Goal: Task Accomplishment & Management: Manage account settings

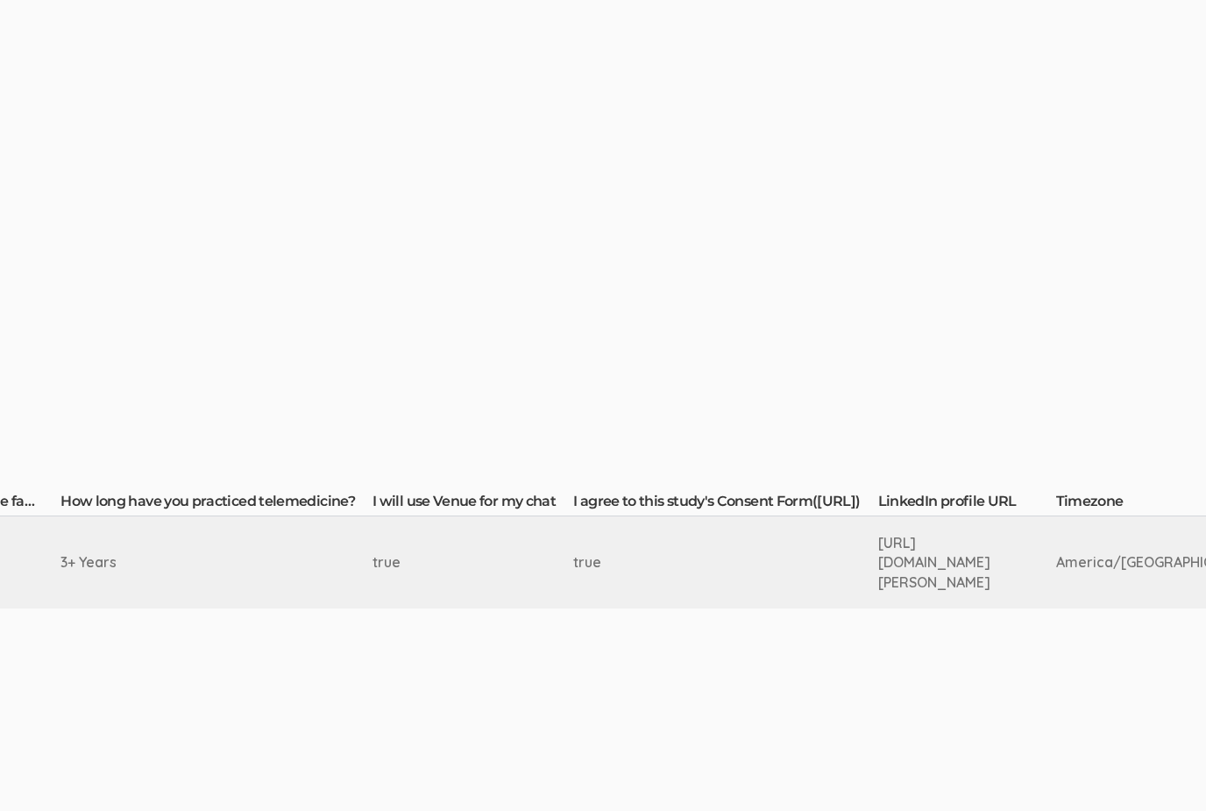
scroll to position [24, 2844]
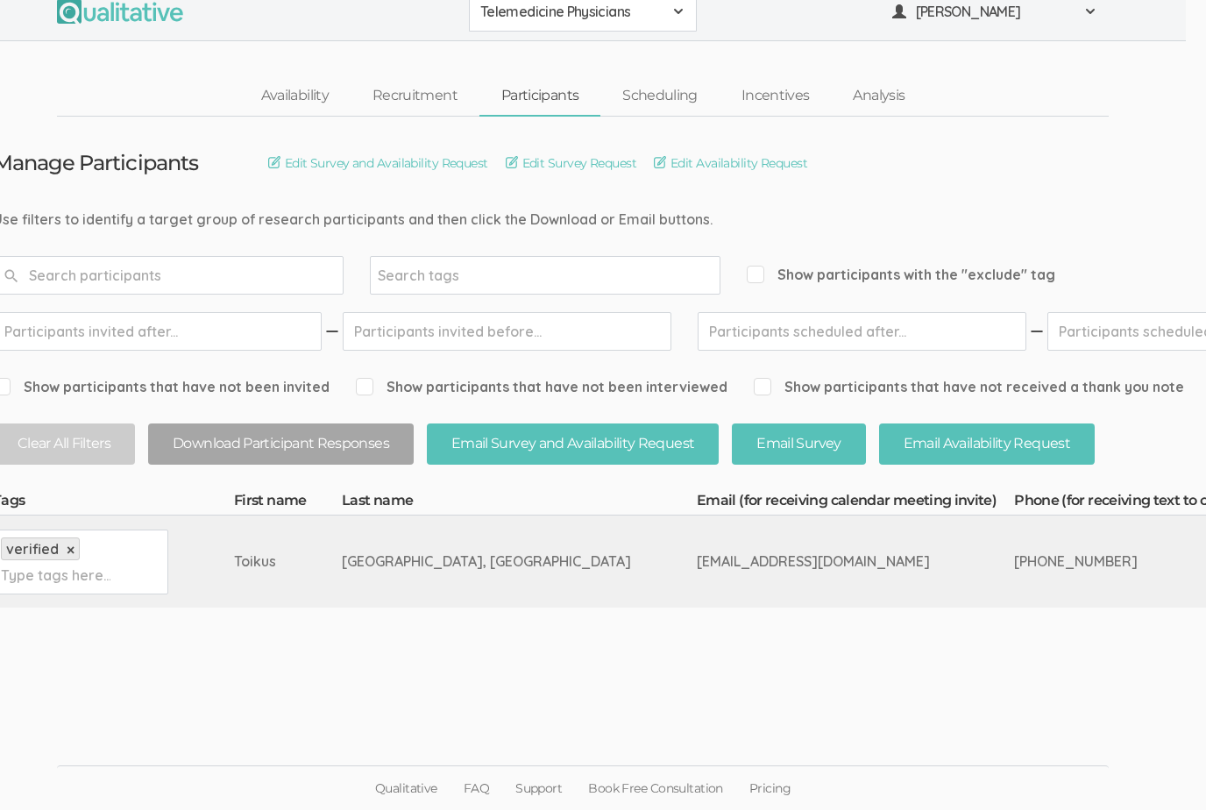
scroll to position [51, 0]
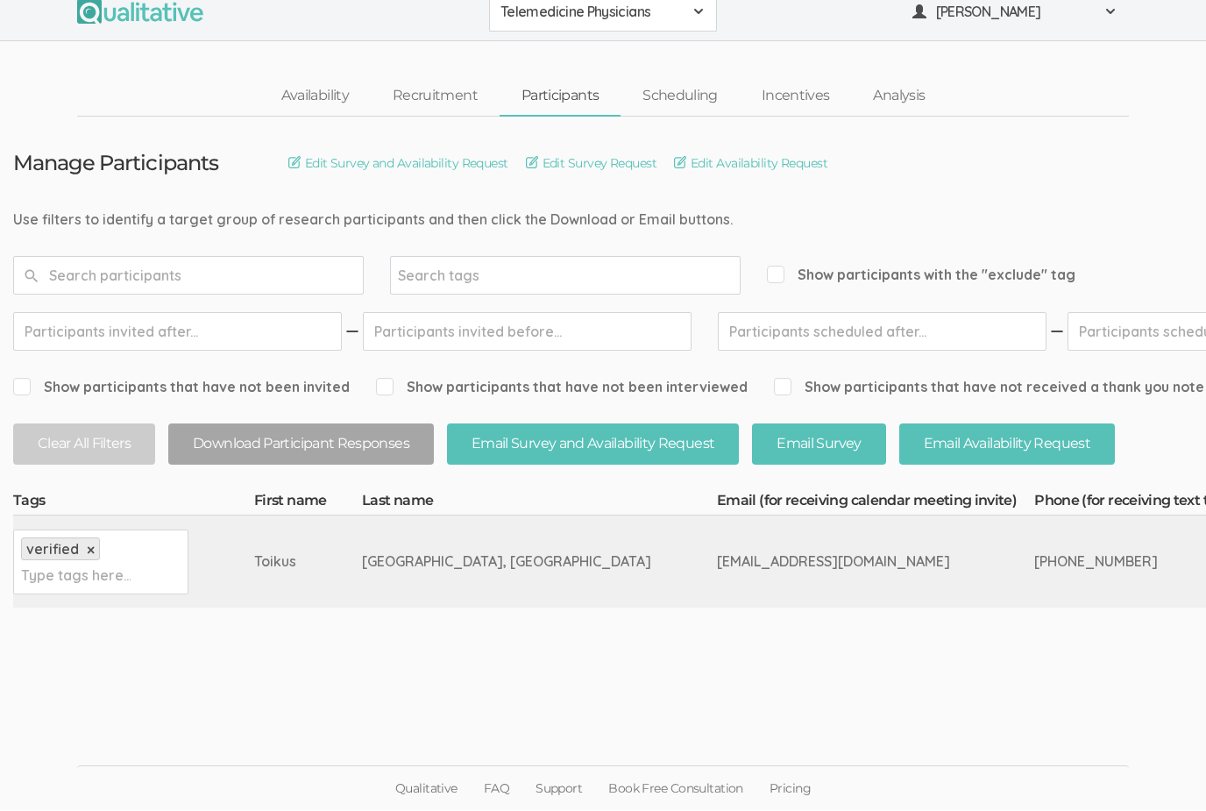
click at [686, 78] on link "Scheduling" at bounding box center [680, 97] width 119 height 38
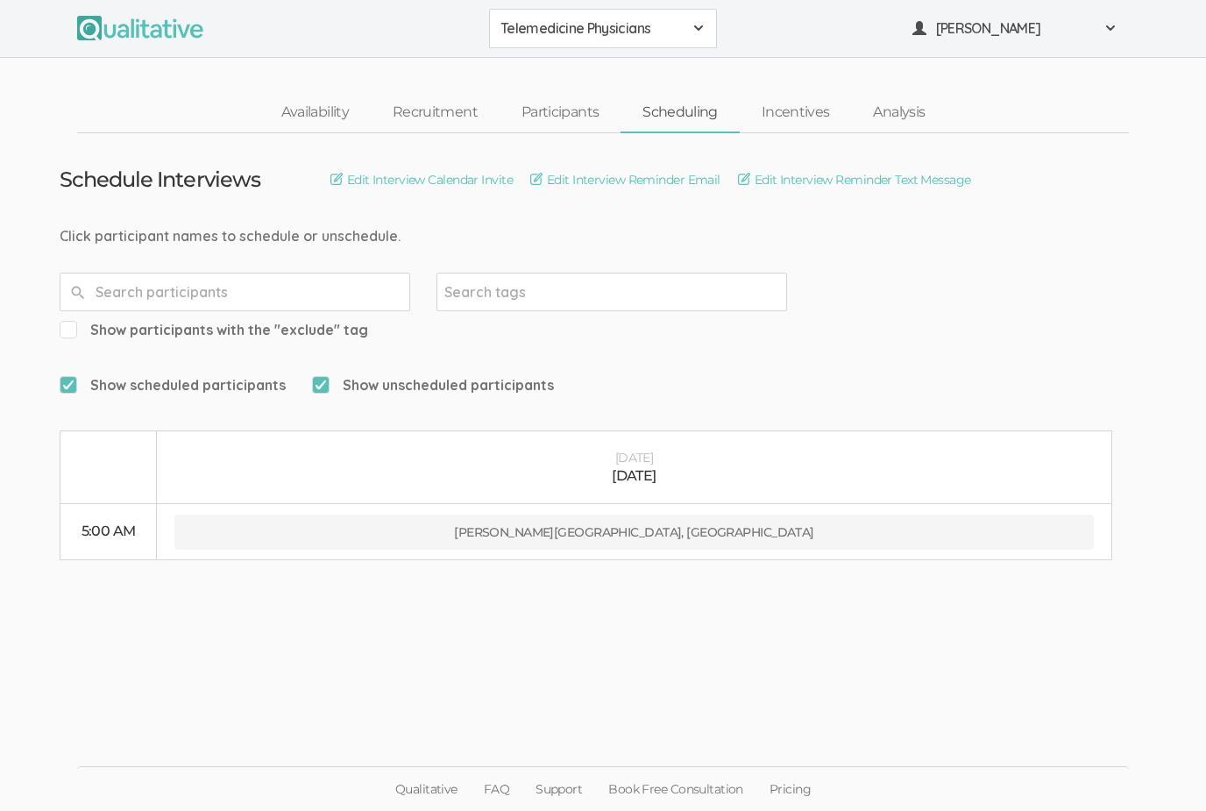
click at [793, 112] on link "Incentives" at bounding box center [796, 113] width 112 height 38
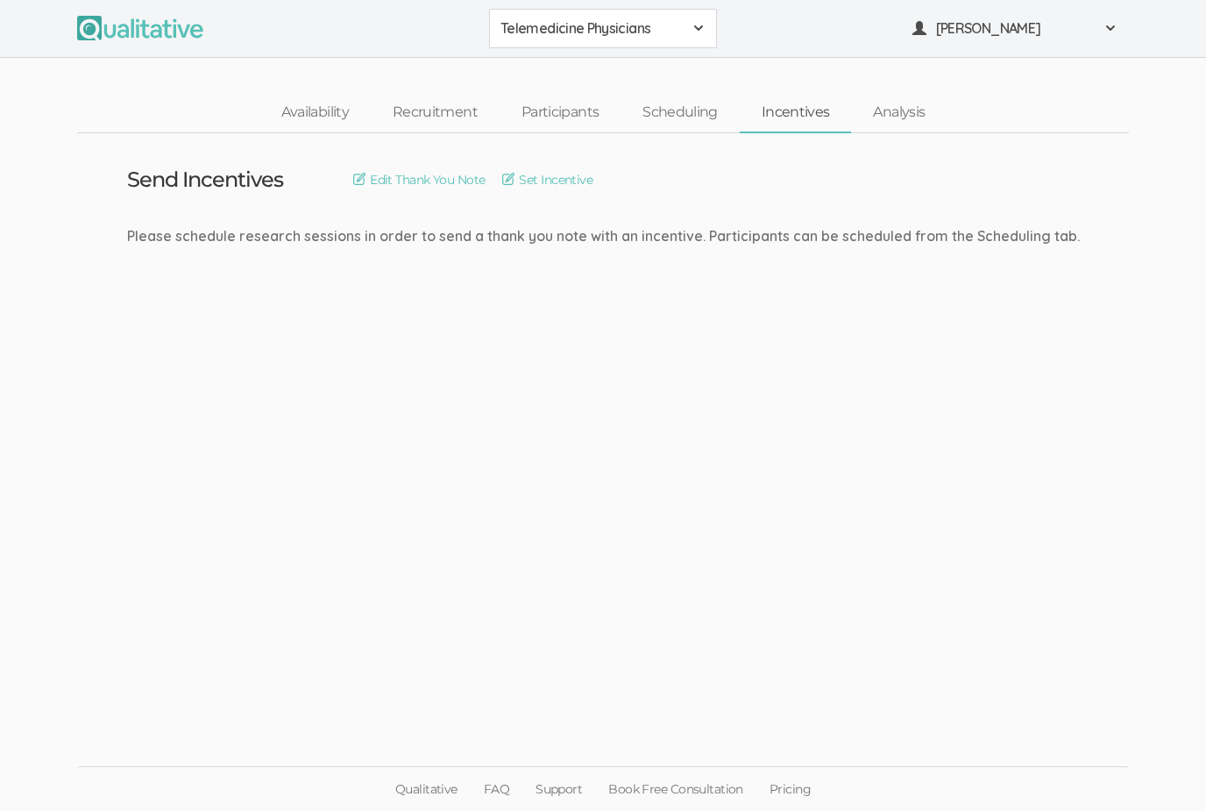
click at [880, 101] on link "Analysis" at bounding box center [899, 113] width 96 height 38
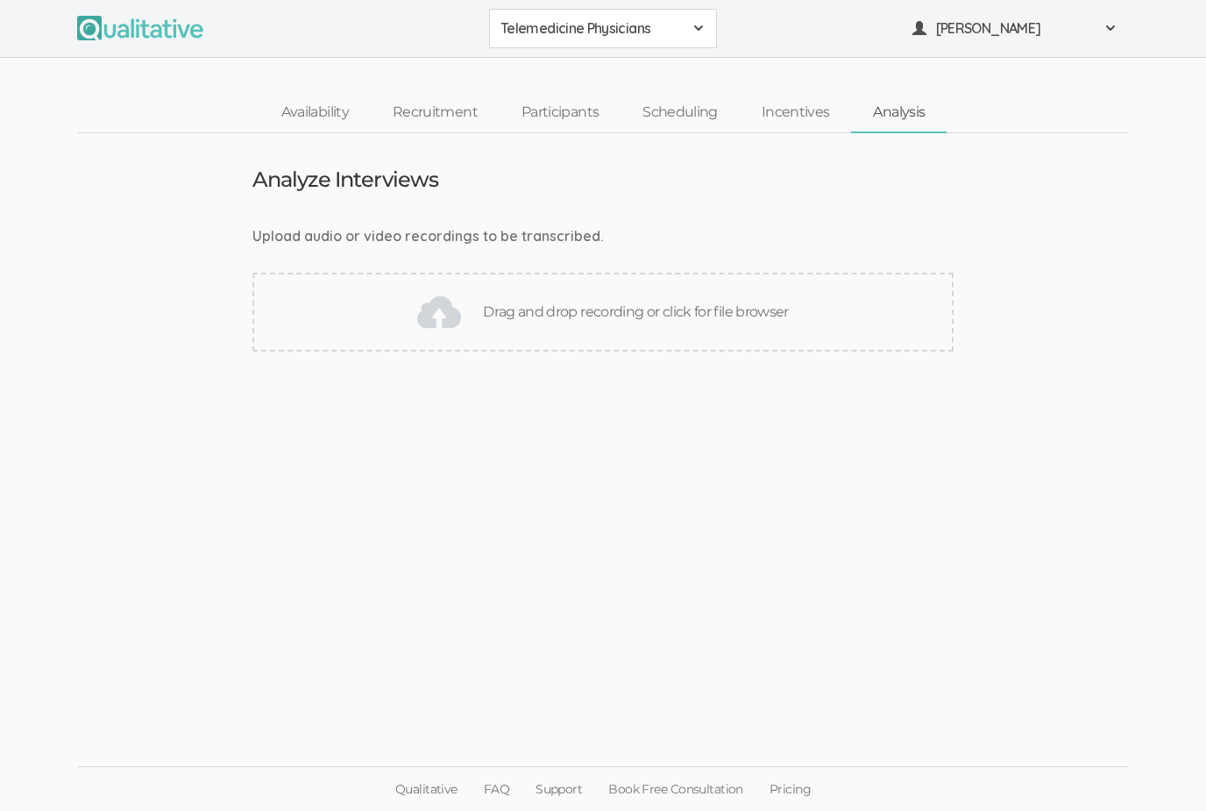
click at [686, 120] on link "Scheduling" at bounding box center [680, 113] width 119 height 38
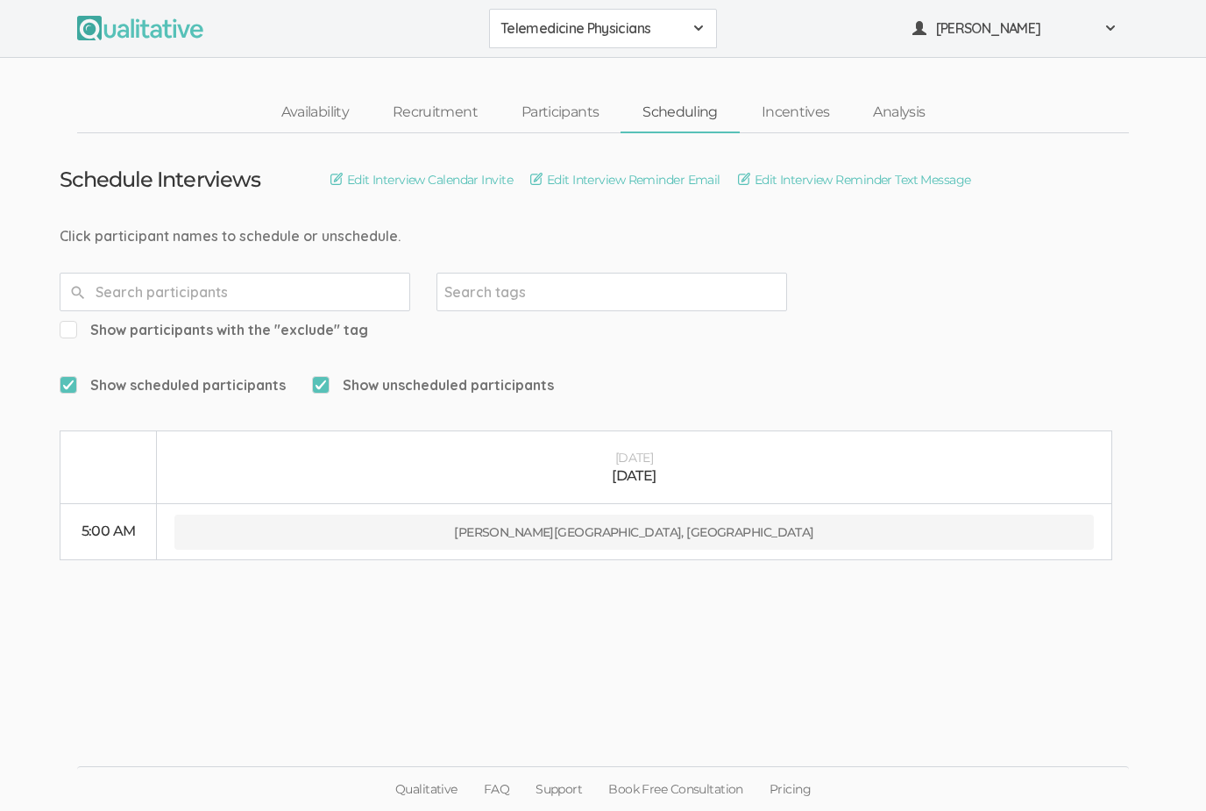
click at [586, 123] on link "Participants" at bounding box center [560, 113] width 121 height 38
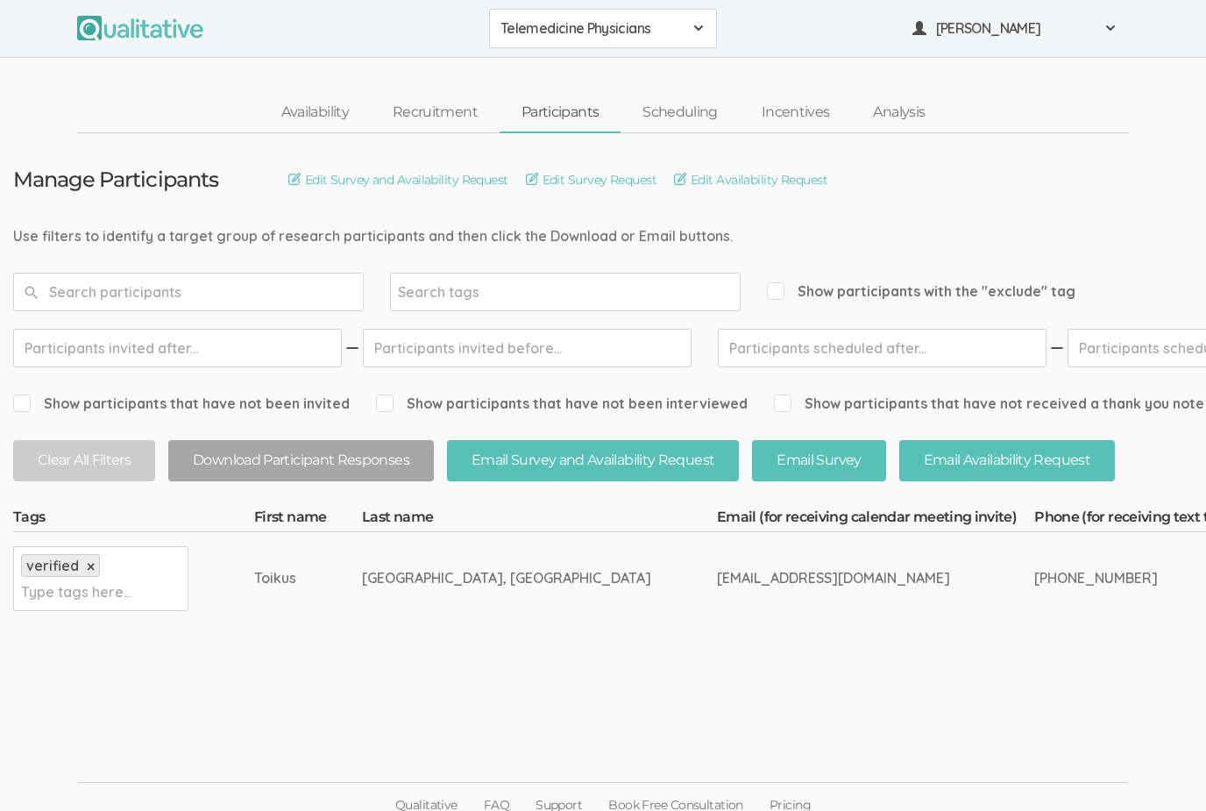
scroll to position [51, 0]
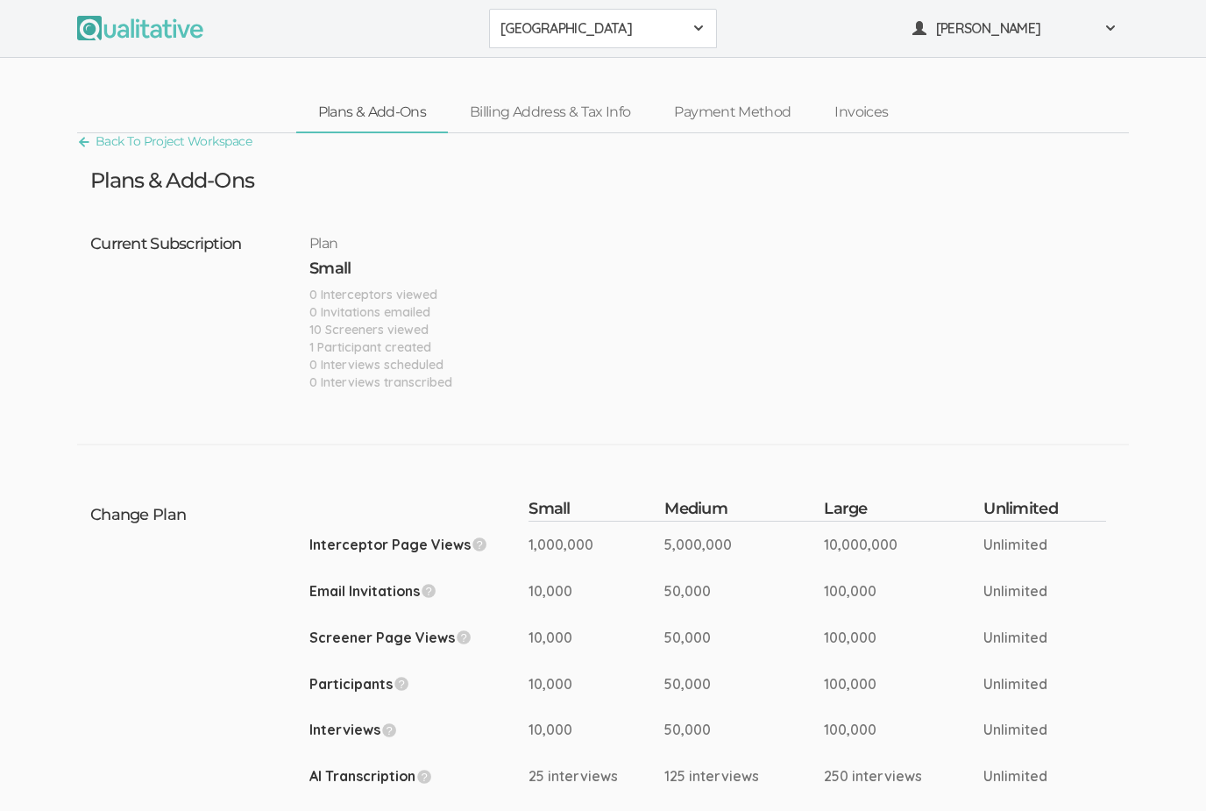
click at [1091, 38] on button "[PERSON_NAME]" at bounding box center [1015, 28] width 228 height 39
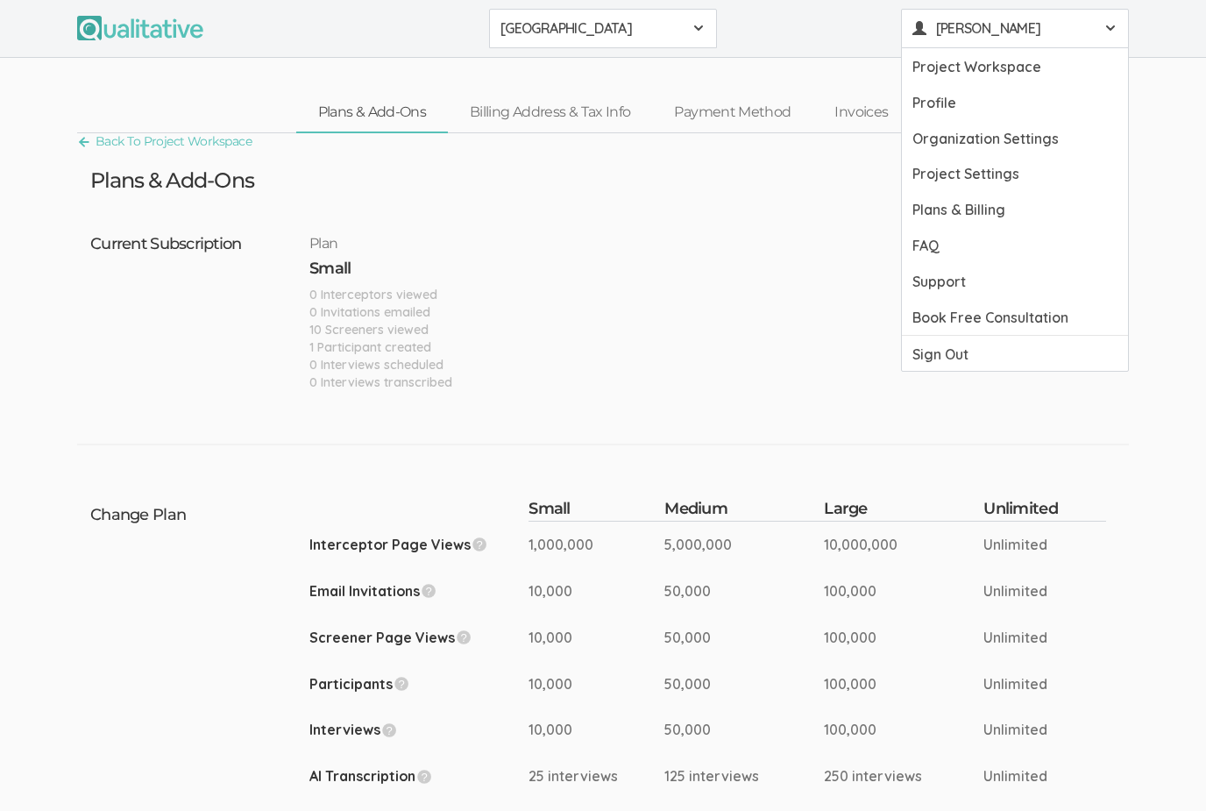
click at [1006, 70] on link "Project Workspace" at bounding box center [1015, 66] width 226 height 36
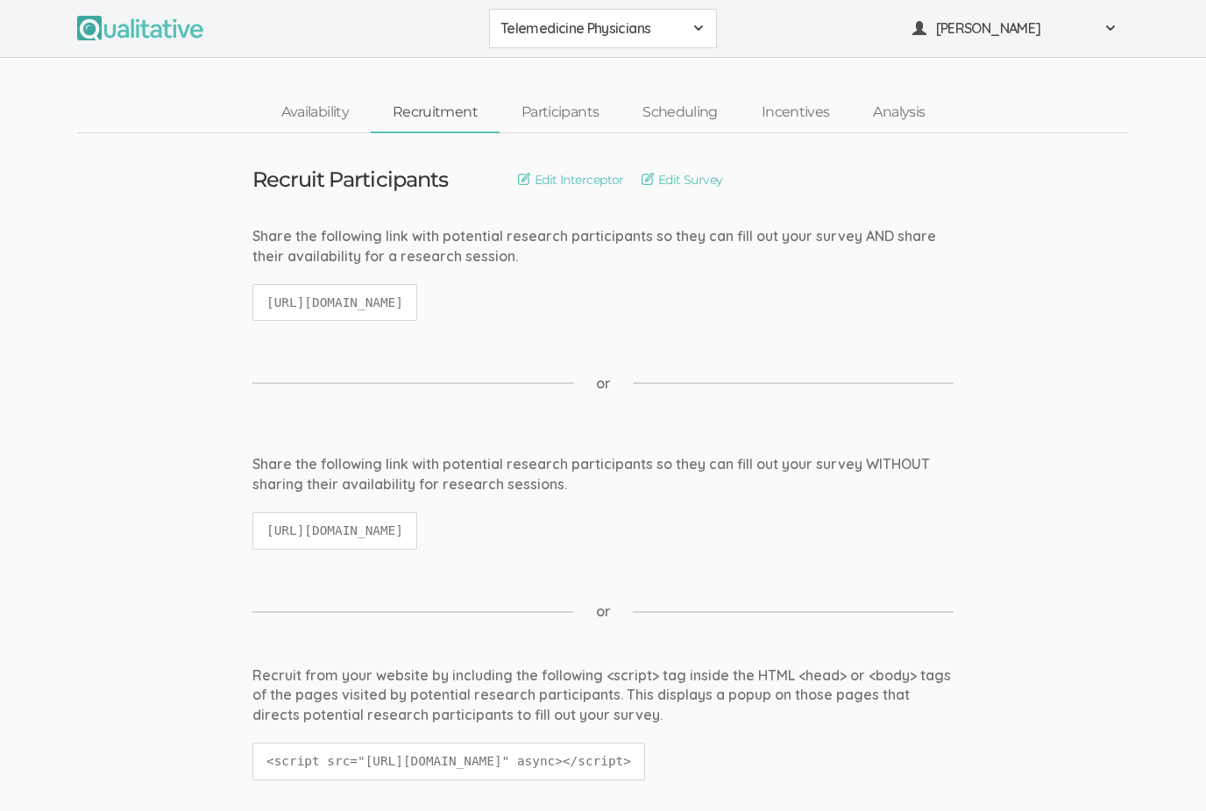
click at [571, 96] on link "Participants" at bounding box center [560, 113] width 121 height 38
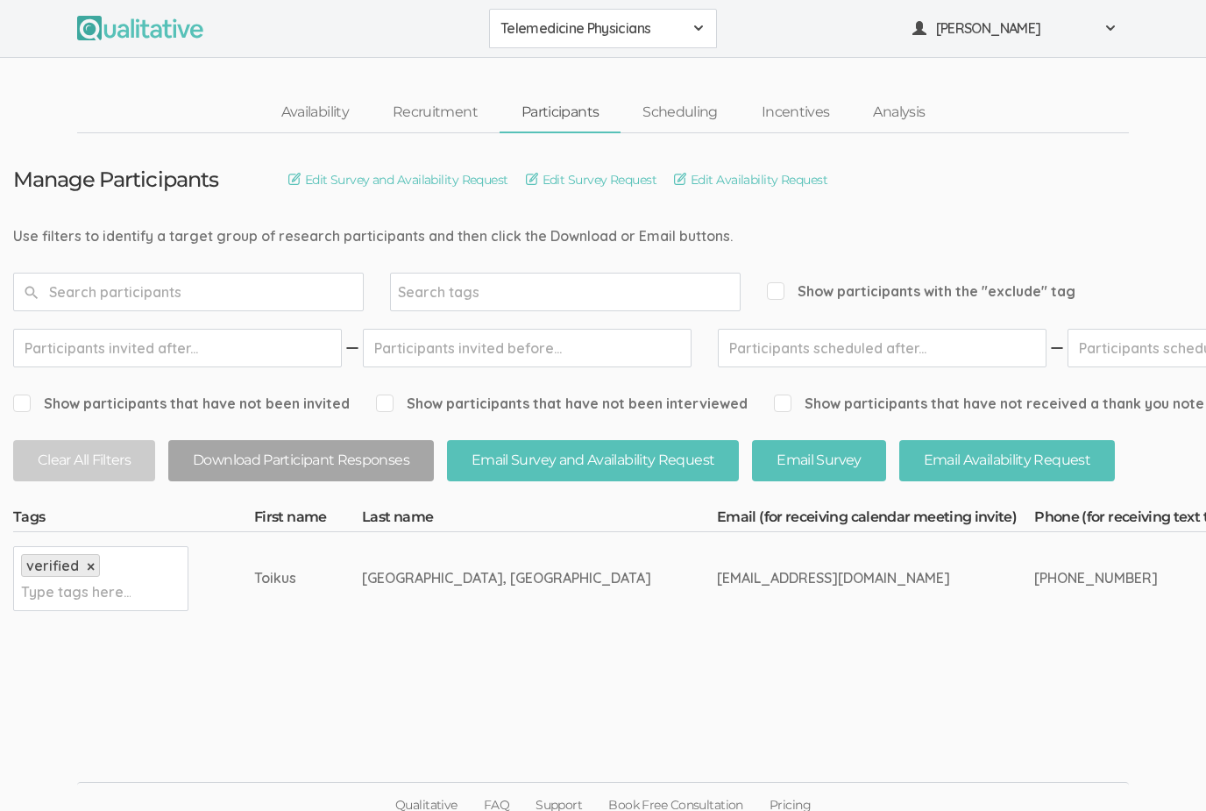
click at [565, 119] on link "Participants" at bounding box center [560, 113] width 121 height 38
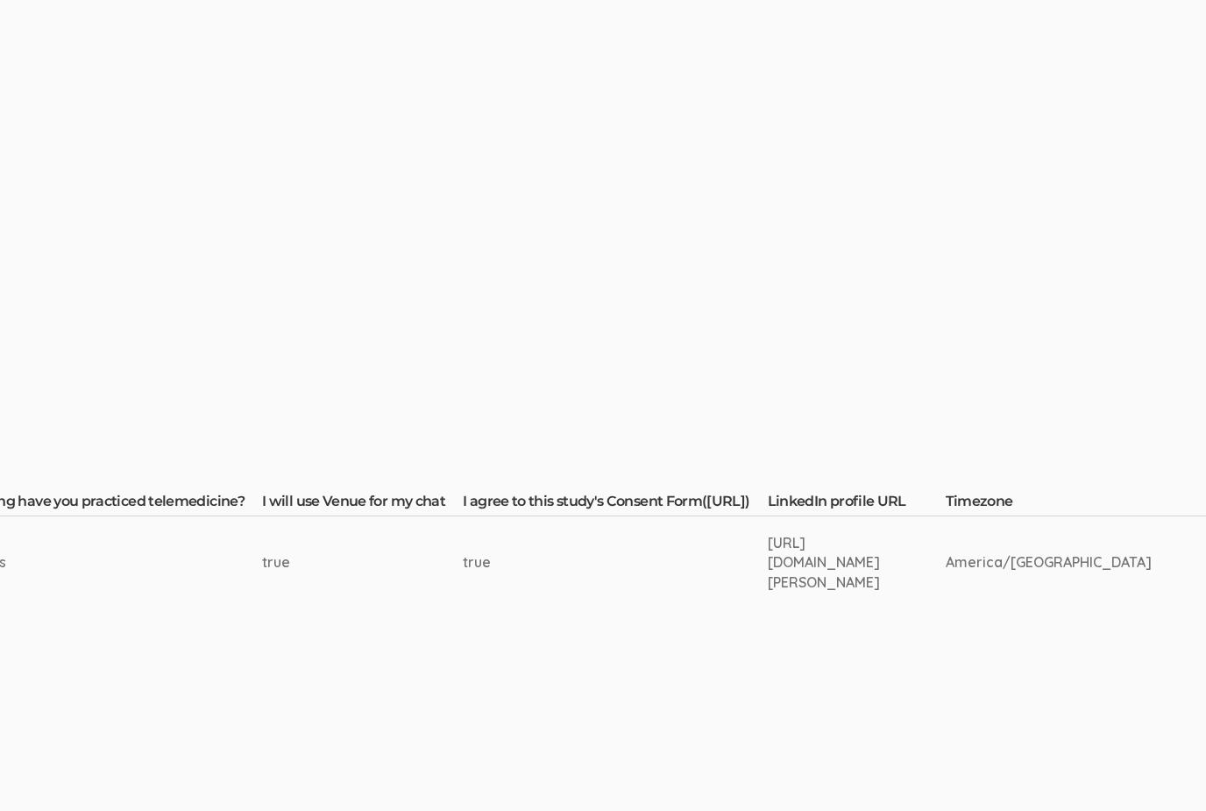
scroll to position [32, 2961]
click at [771, 533] on div "[URL][DOMAIN_NAME][PERSON_NAME]" at bounding box center [827, 563] width 112 height 60
copy div "[URL][DOMAIN_NAME][PERSON_NAME]"
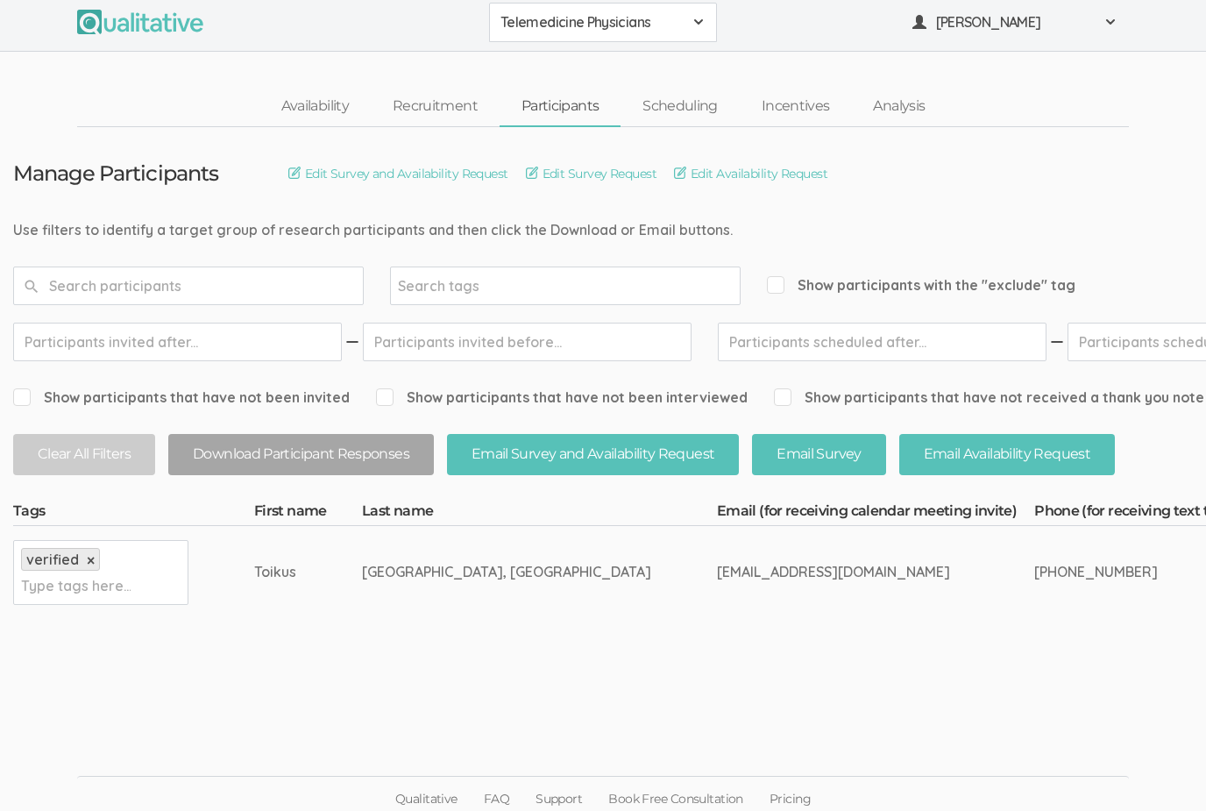
scroll to position [0, 0]
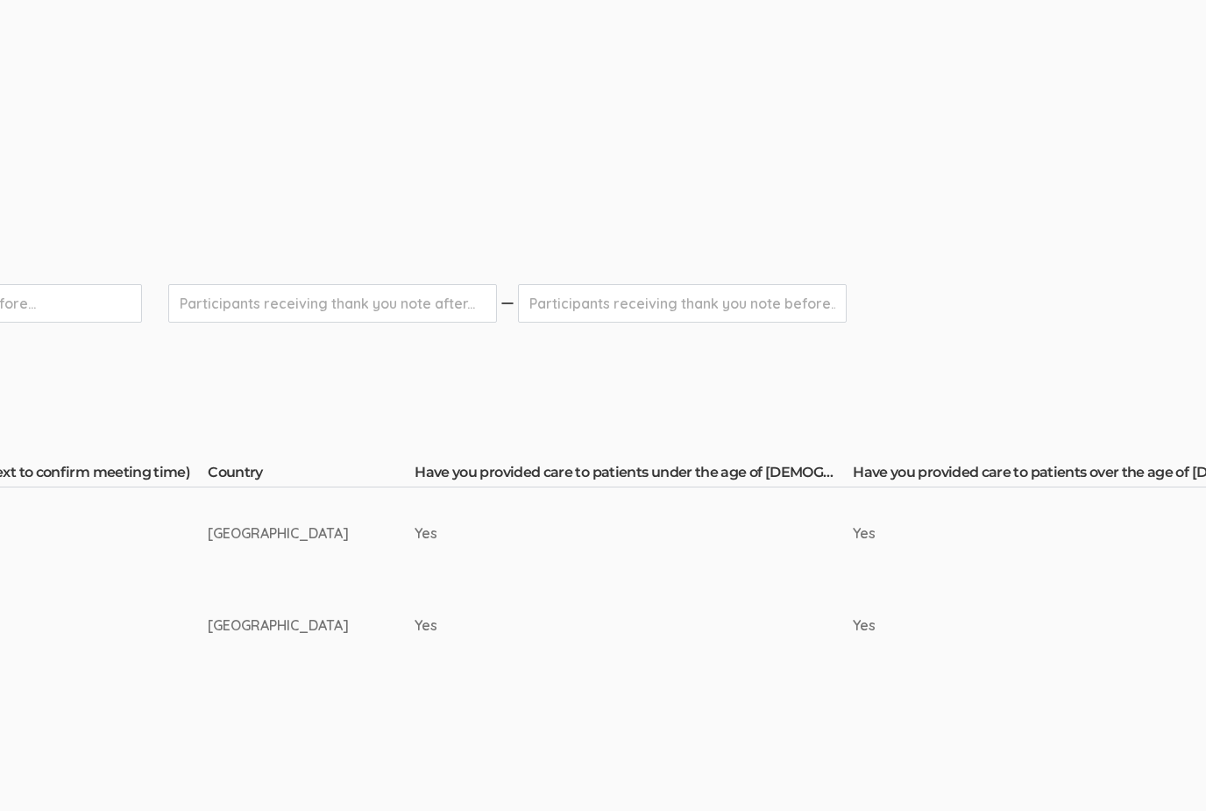
scroll to position [0, 1254]
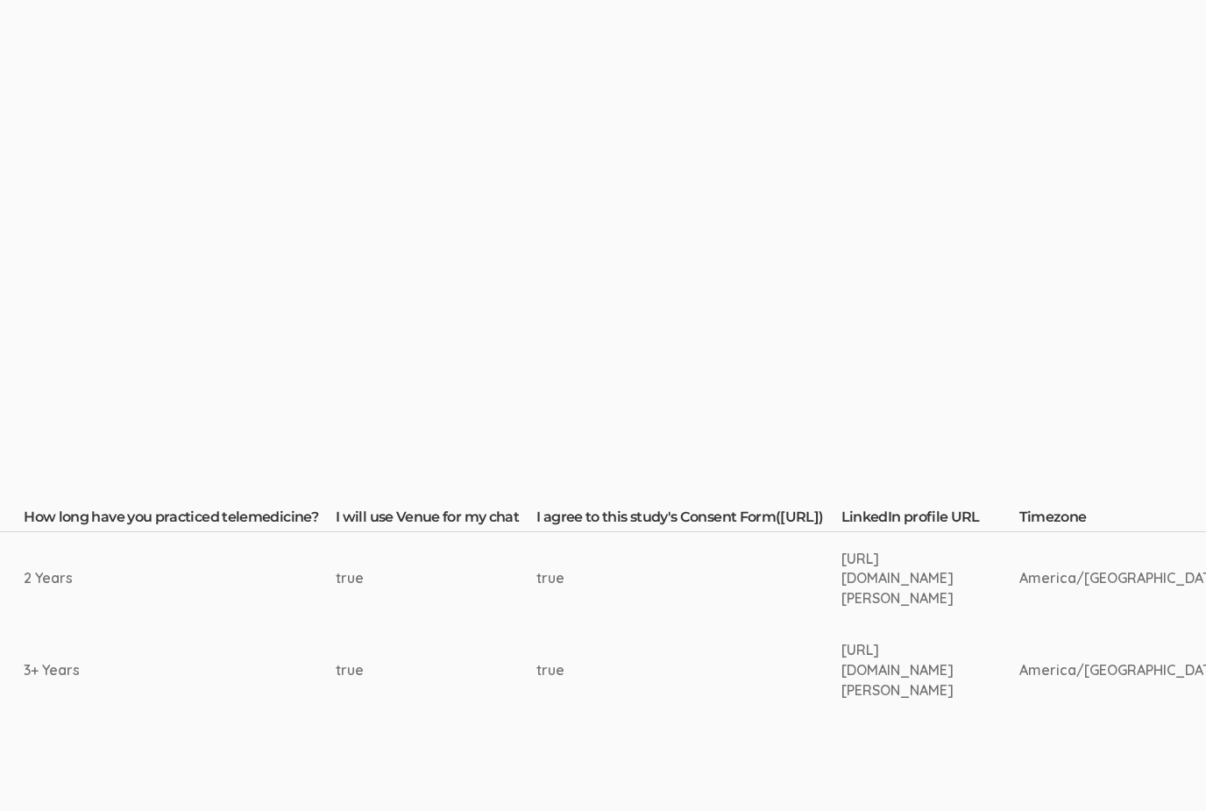
scroll to position [0, 2960]
click at [853, 617] on td "https://www.linkedin.com/in/stella-timothy-md-mph-37705357/" at bounding box center [931, 578] width 178 height 92
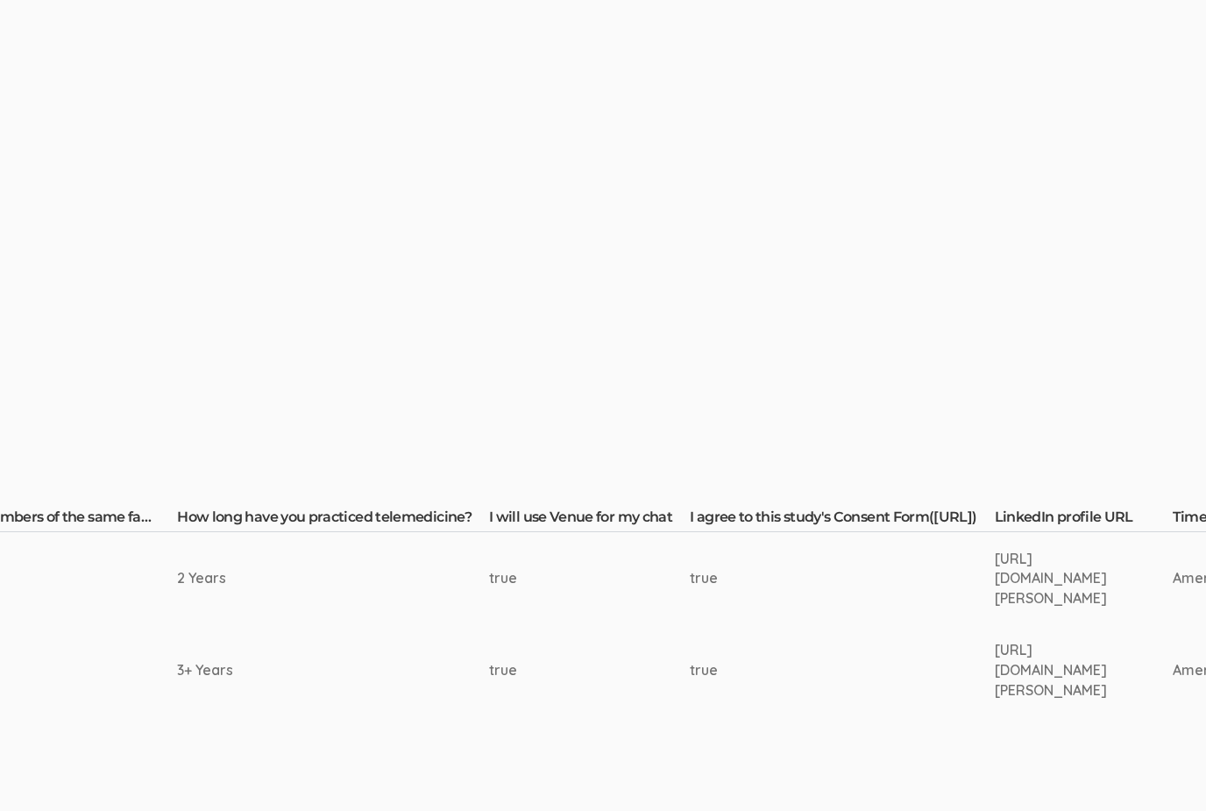
scroll to position [0, 2808]
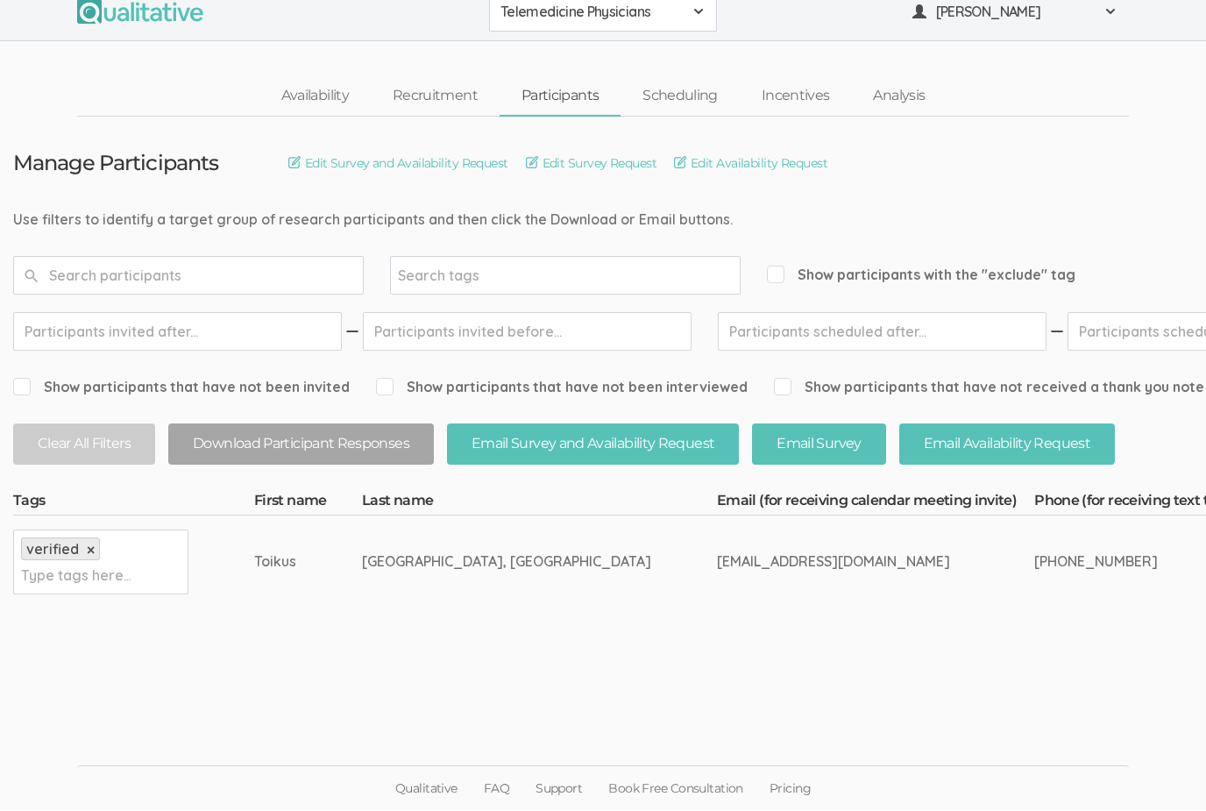
scroll to position [56, 0]
click at [673, 78] on link "Scheduling" at bounding box center [680, 97] width 119 height 38
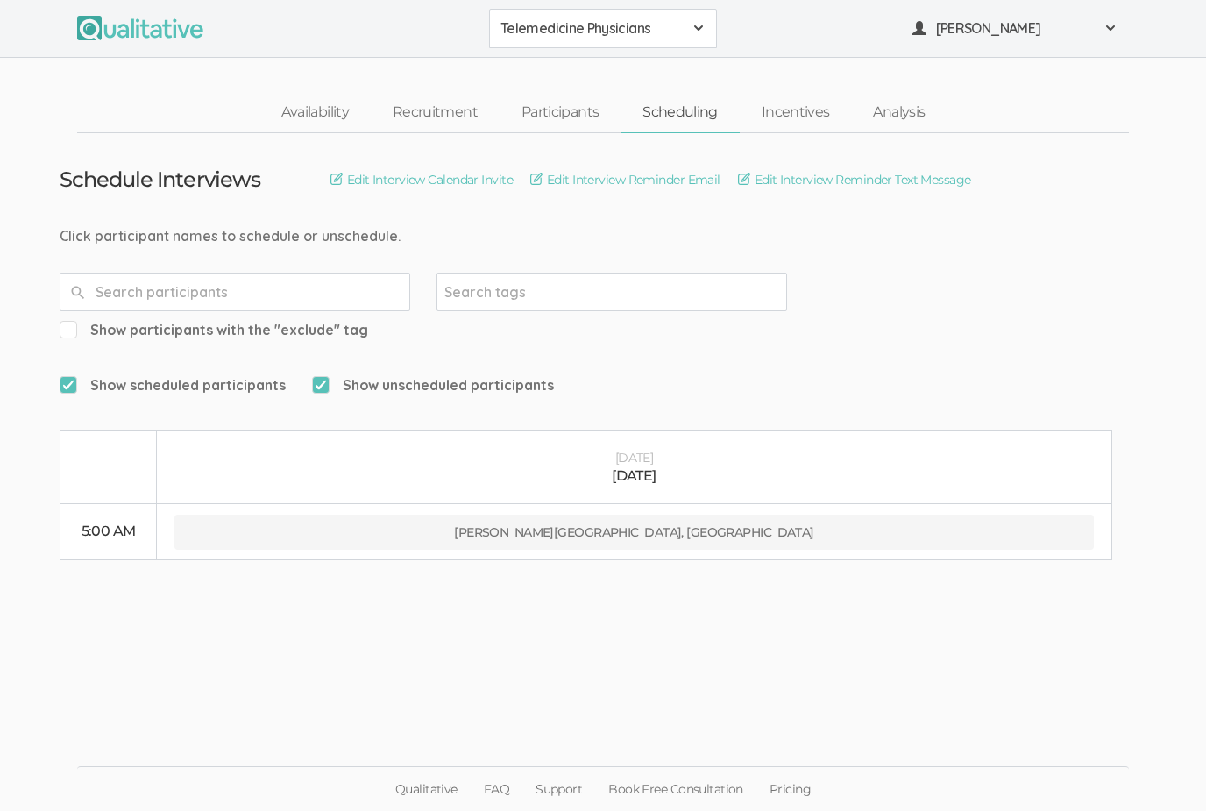
click at [1119, 621] on ui-view "Schedule Interviews Edit Interview Calendar Invite Edit Interview Reminder Emai…" at bounding box center [603, 405] width 1206 height 545
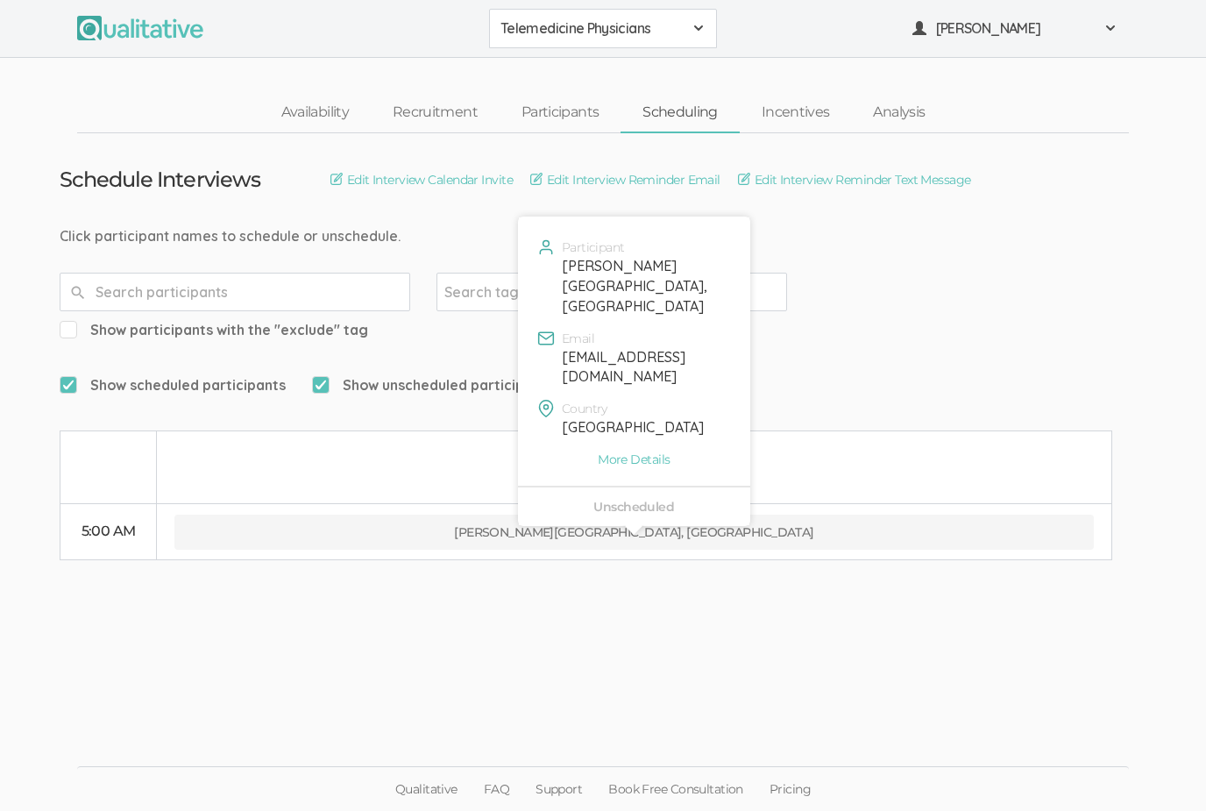
scroll to position [52, 0]
click at [629, 515] on button "[PERSON_NAME][GEOGRAPHIC_DATA], [GEOGRAPHIC_DATA]" at bounding box center [634, 532] width 920 height 35
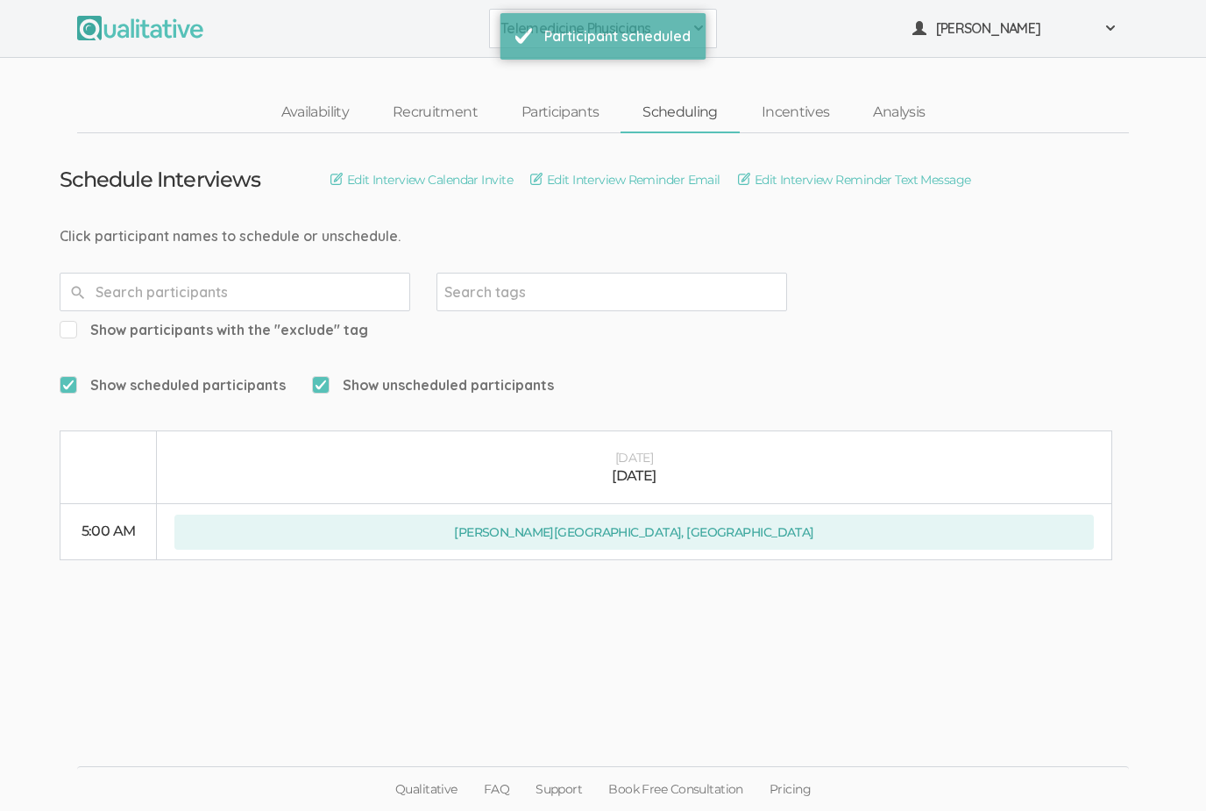
scroll to position [0, 0]
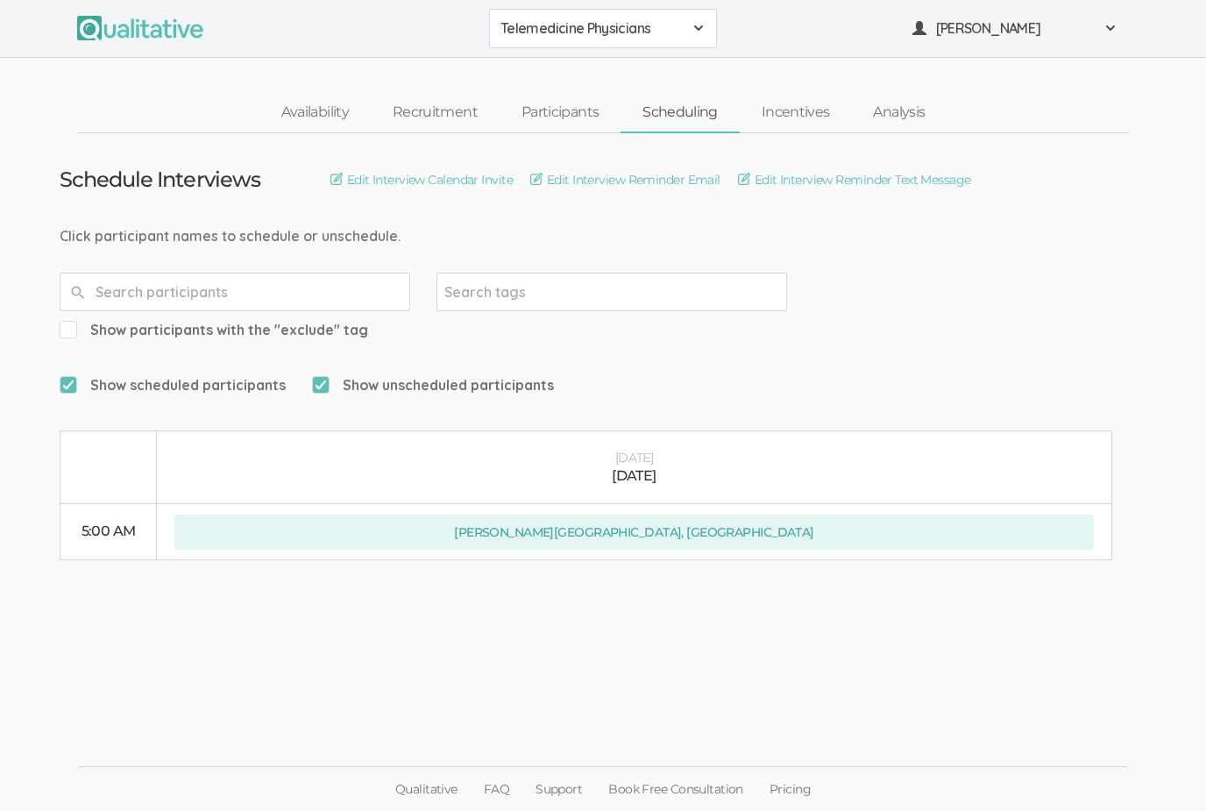
click at [579, 110] on link "Participants" at bounding box center [560, 113] width 121 height 38
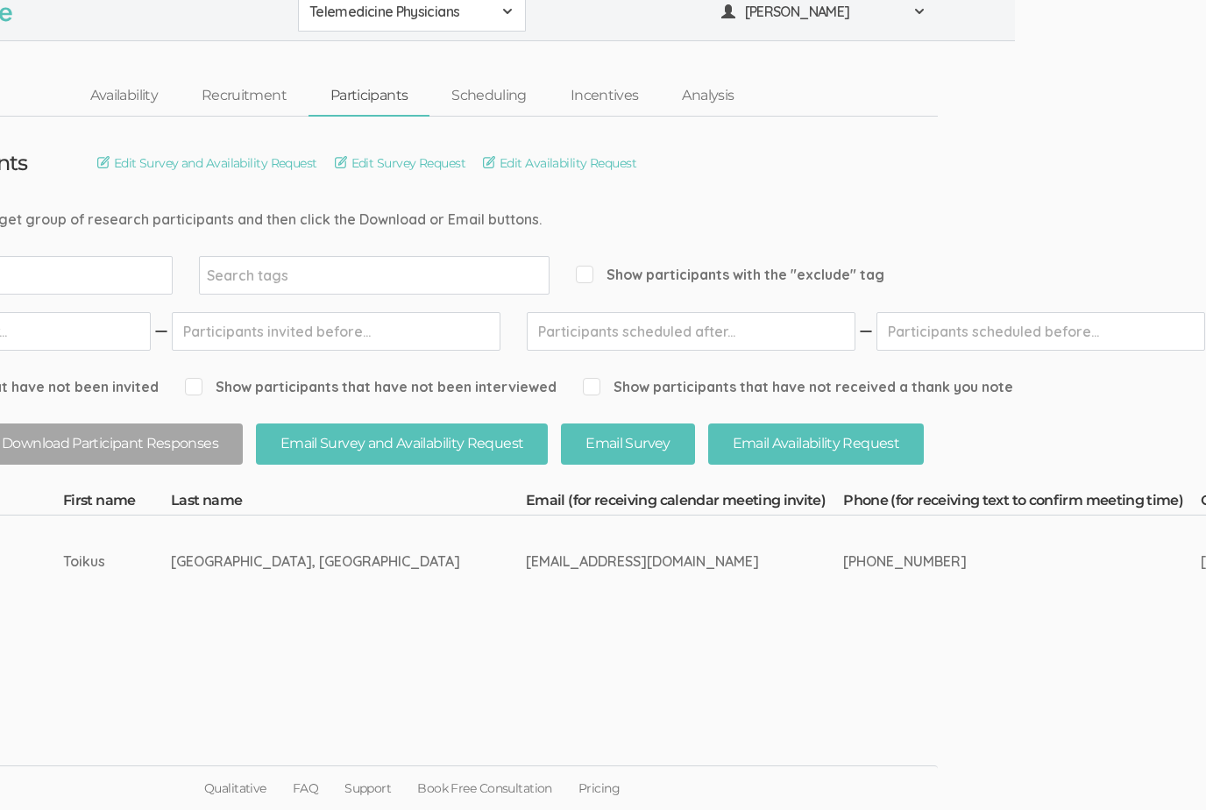
scroll to position [46, 190]
click at [844, 552] on div "[PHONE_NUMBER]" at bounding box center [990, 562] width 292 height 20
copy div "[PHONE_NUMBER]"
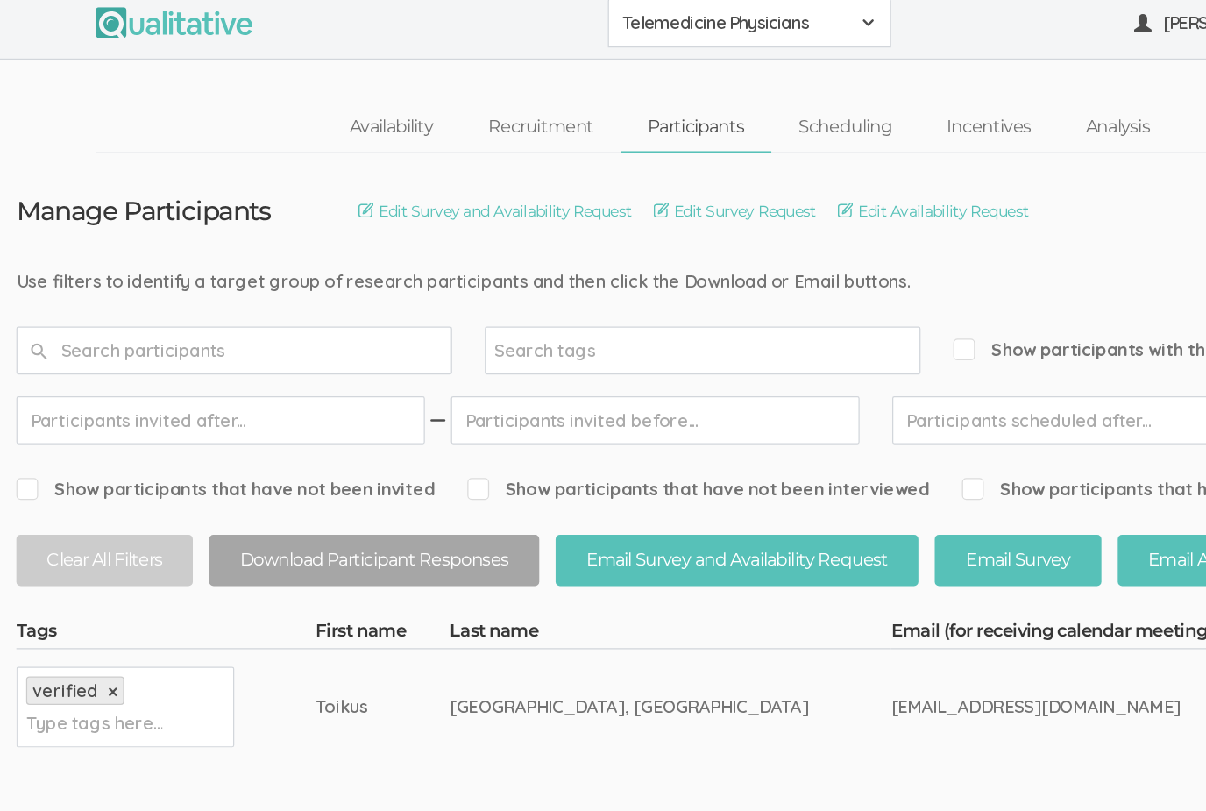
scroll to position [0, 0]
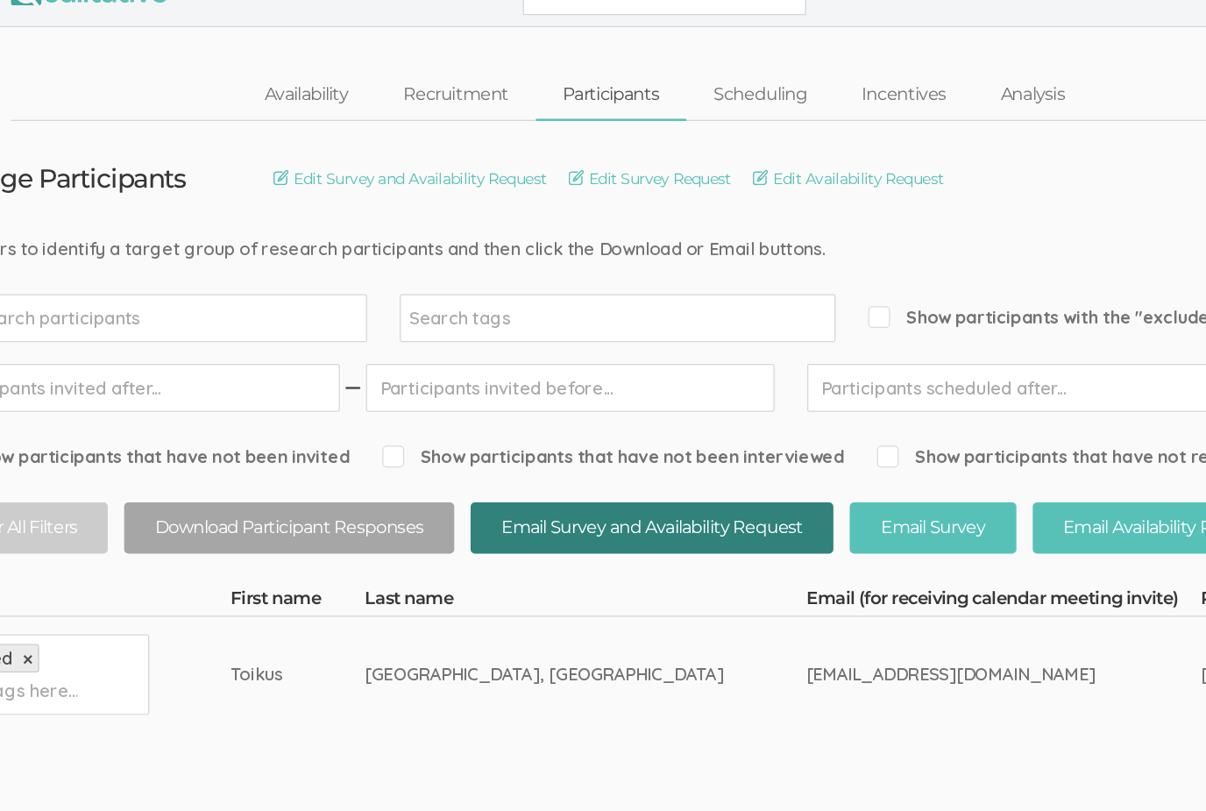
click at [612, 440] on button "Email Survey and Availability Request" at bounding box center [593, 460] width 292 height 41
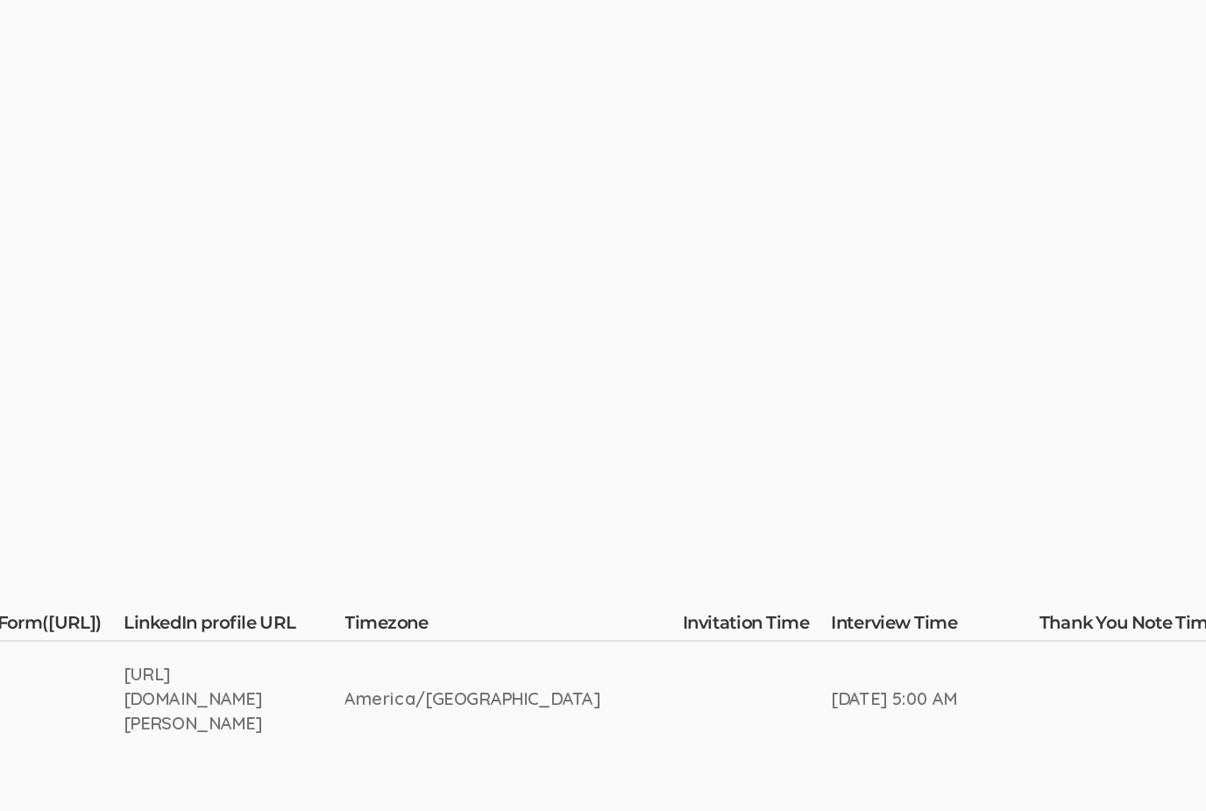
scroll to position [17, 3555]
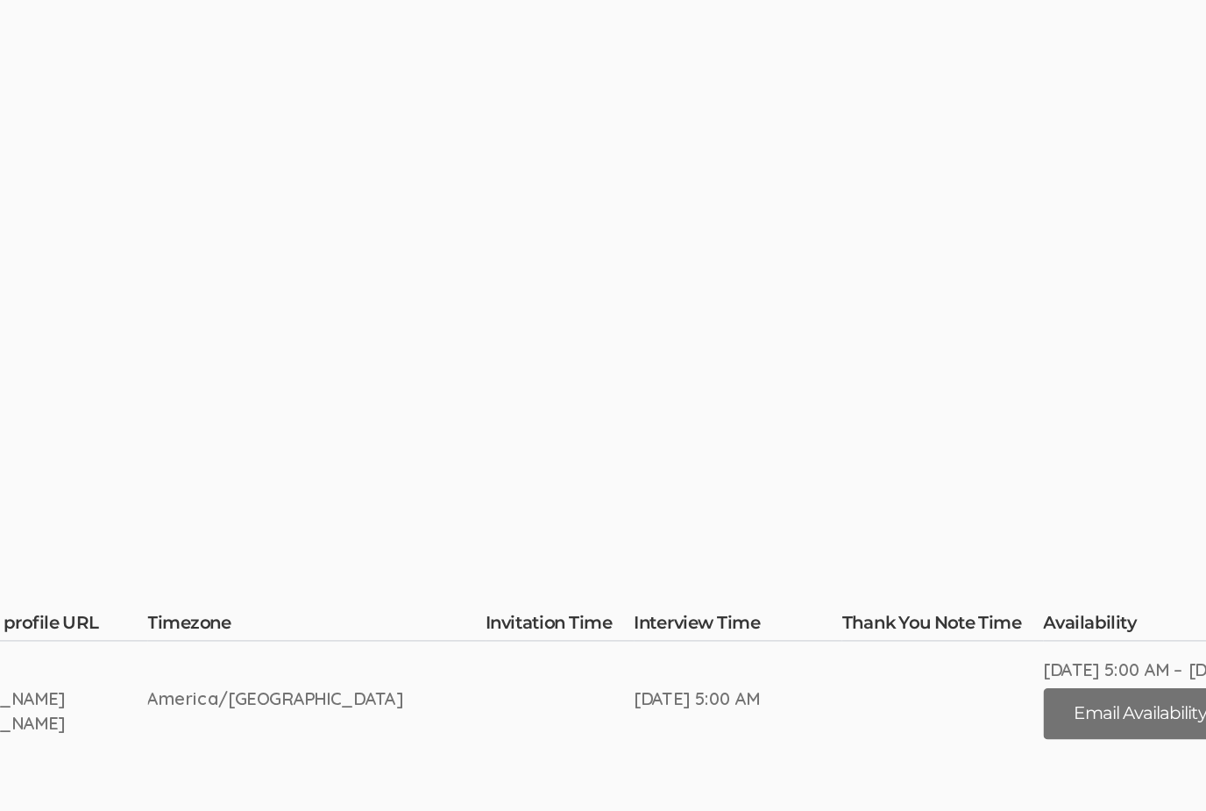
click at [1076, 568] on button "Email Availability Request" at bounding box center [1184, 574] width 216 height 41
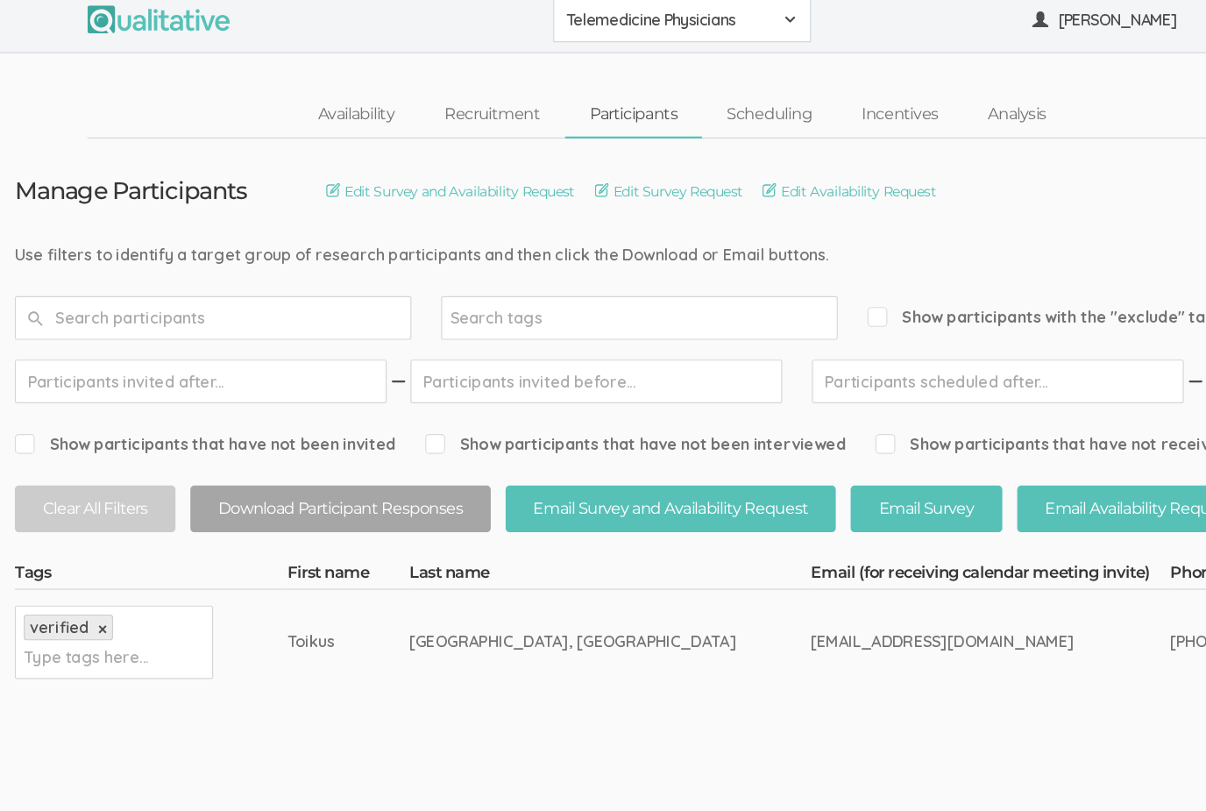
scroll to position [0, 0]
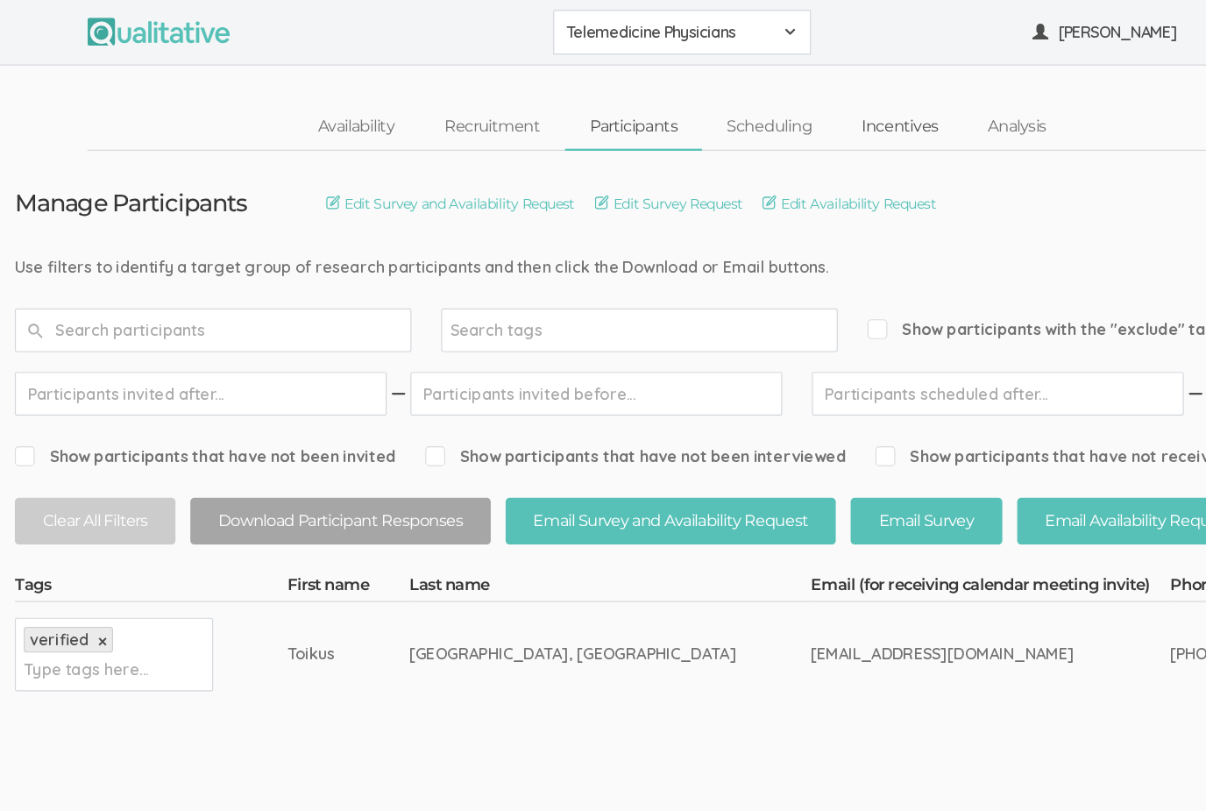
click at [788, 115] on link "Incentives" at bounding box center [796, 113] width 112 height 38
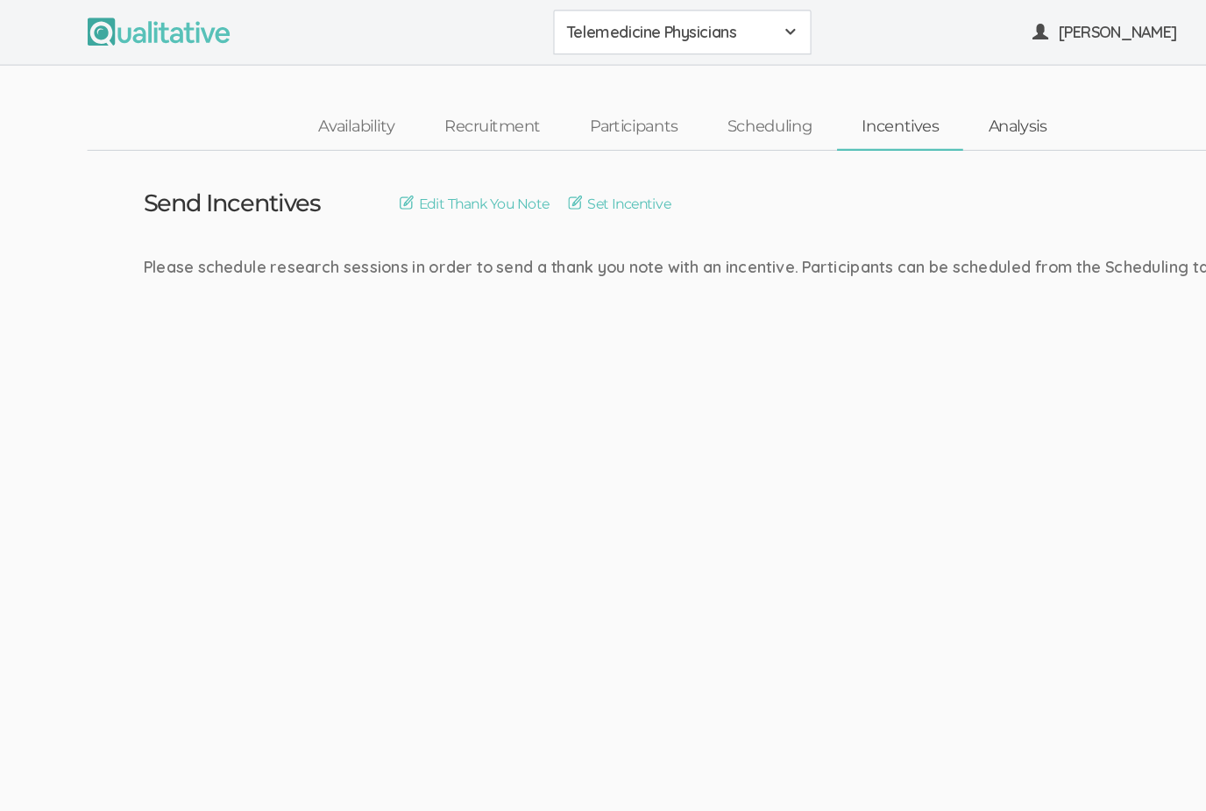
click at [895, 106] on link "Analysis" at bounding box center [899, 113] width 96 height 38
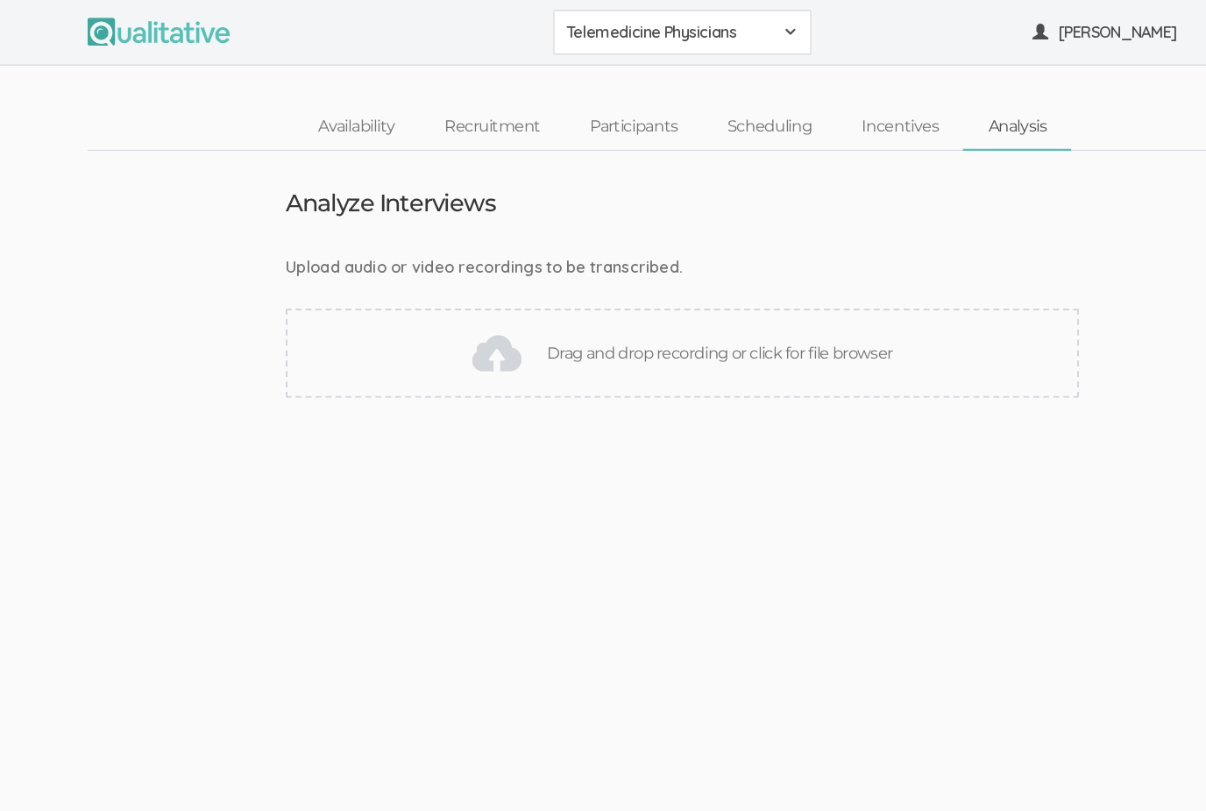
click at [417, 310] on img at bounding box center [439, 312] width 44 height 44
